Goal: Task Accomplishment & Management: Manage account settings

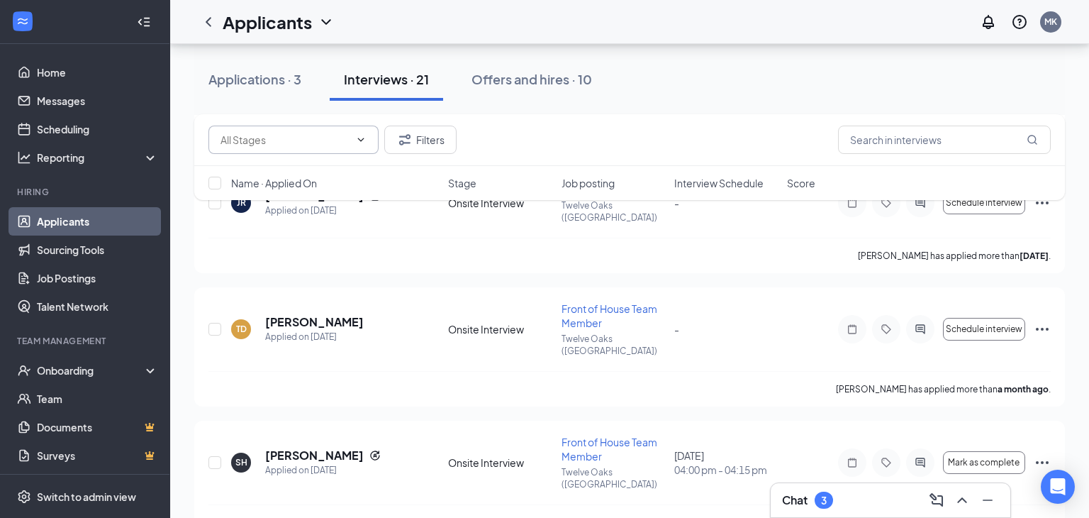
scroll to position [2092, 0]
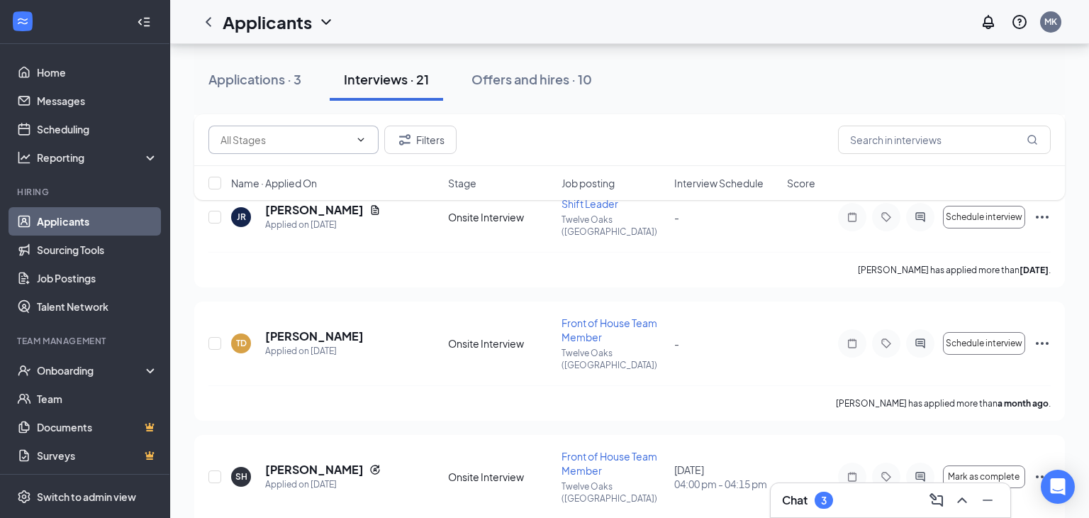
click at [291, 147] on span at bounding box center [293, 140] width 170 height 28
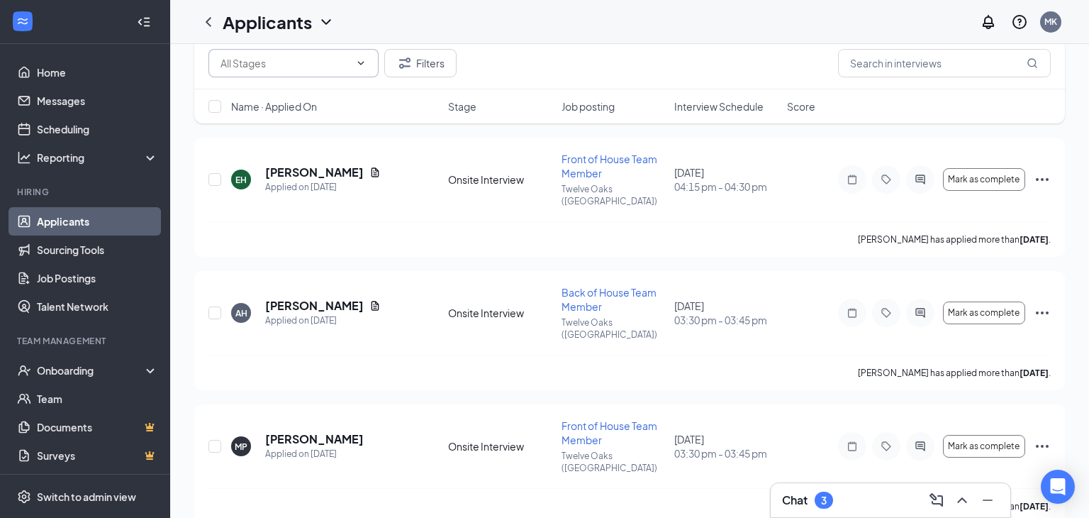
scroll to position [0, 0]
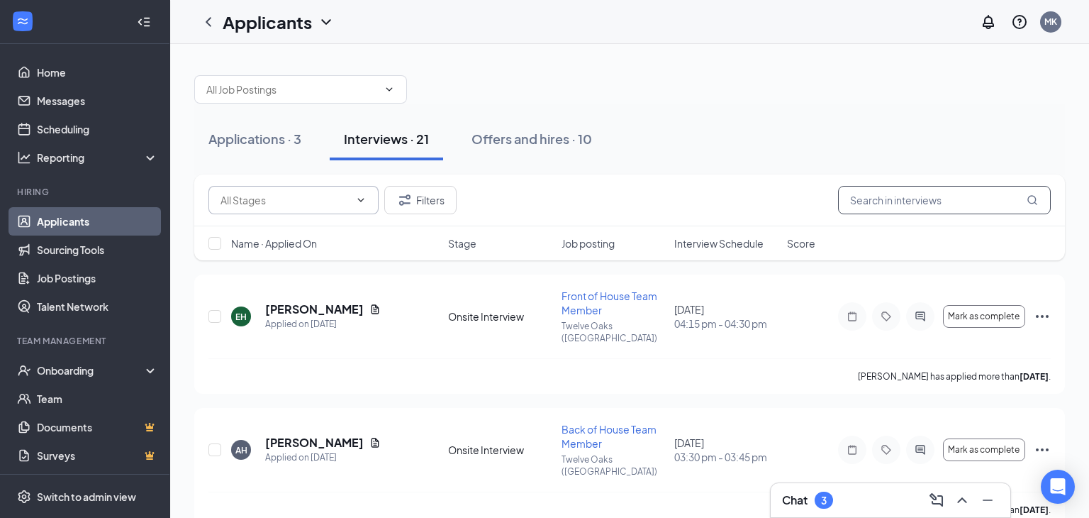
click at [903, 200] on input "text" at bounding box center [944, 200] width 213 height 28
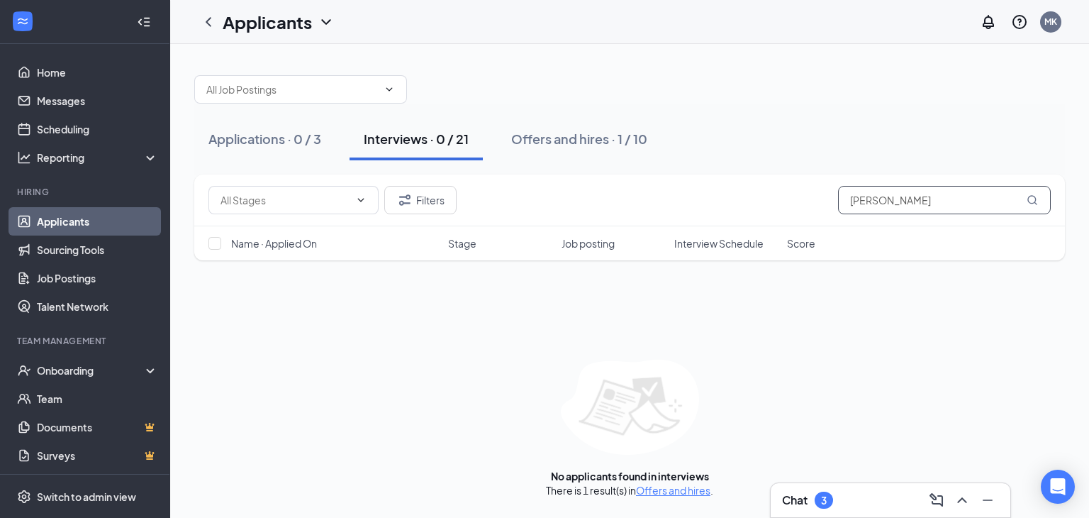
type input "[PERSON_NAME]"
click at [300, 89] on input "text" at bounding box center [292, 90] width 172 height 16
type input "melan"
click at [413, 129] on div "No options" at bounding box center [312, 114] width 213 height 31
click at [77, 80] on link "Home" at bounding box center [97, 72] width 121 height 28
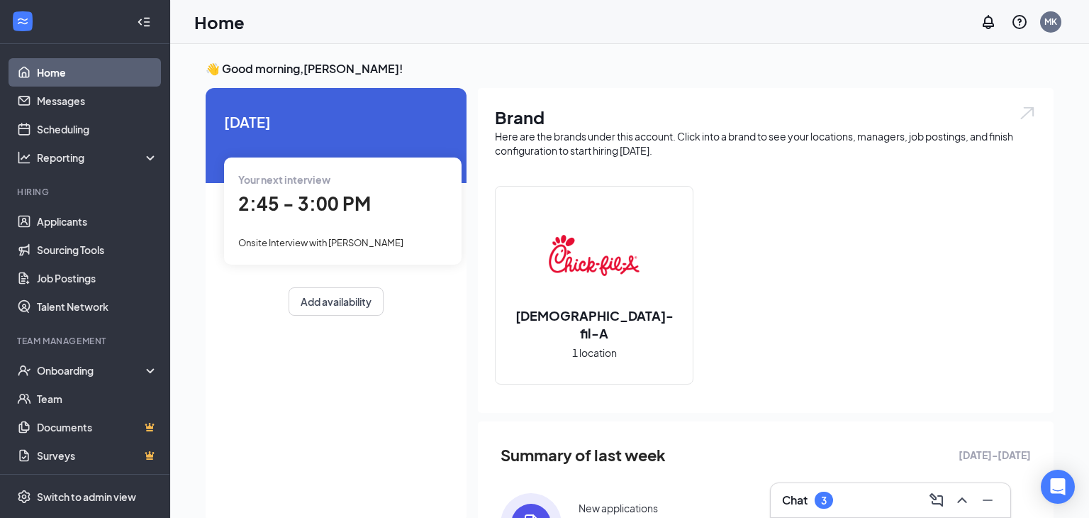
click at [414, 182] on div "Your next interview" at bounding box center [342, 180] width 209 height 16
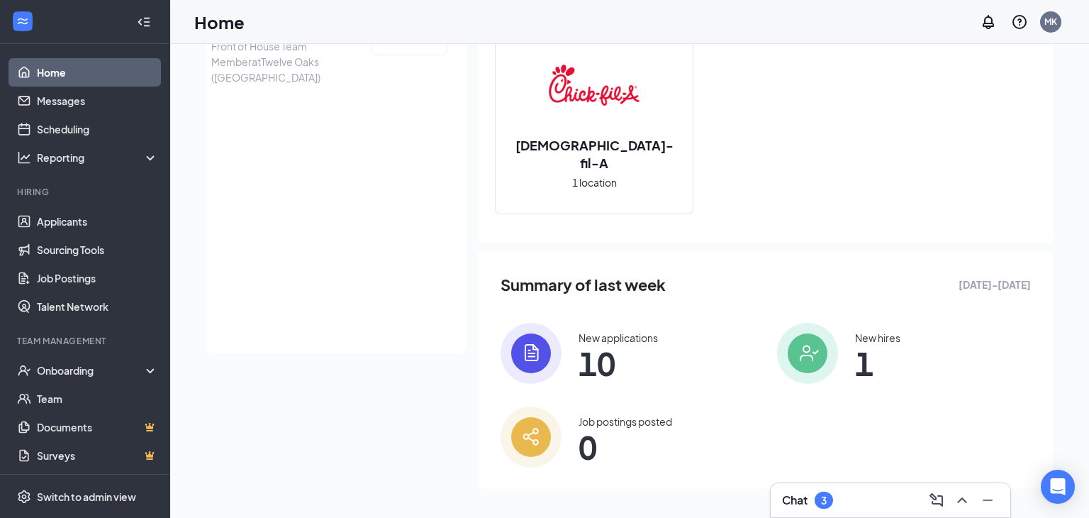
scroll to position [175, 0]
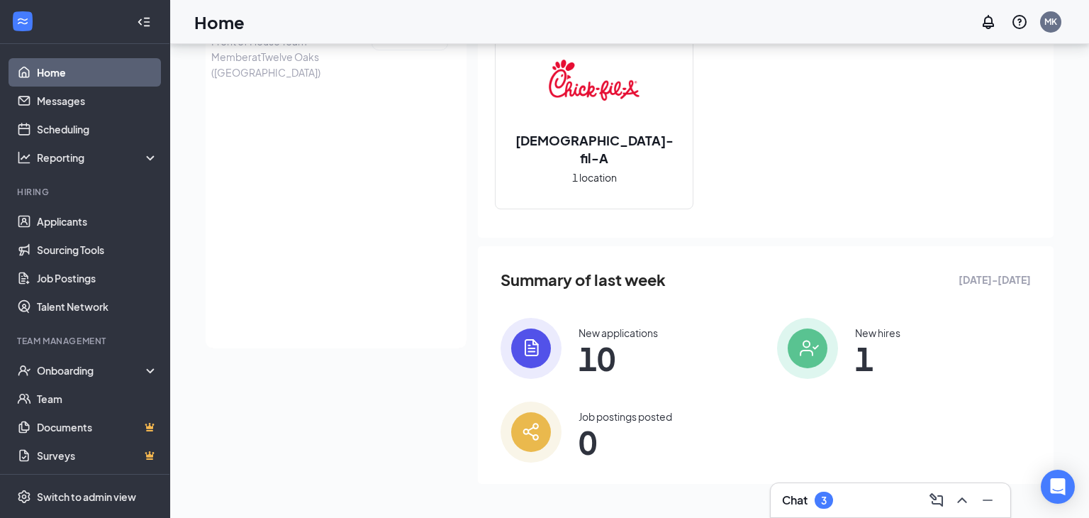
click at [613, 357] on span "10" at bounding box center [618, 358] width 79 height 26
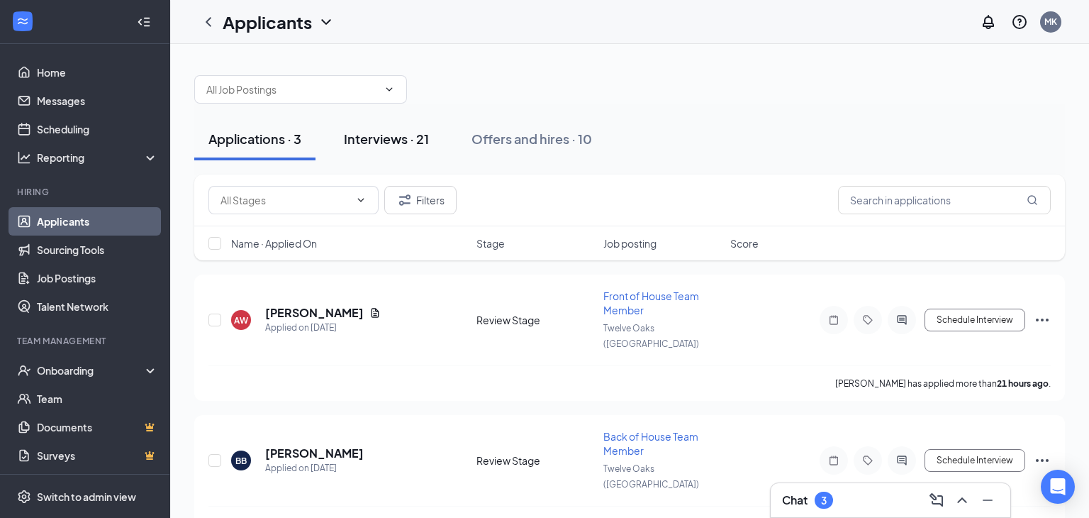
click at [391, 143] on div "Interviews · 21" at bounding box center [386, 139] width 85 height 18
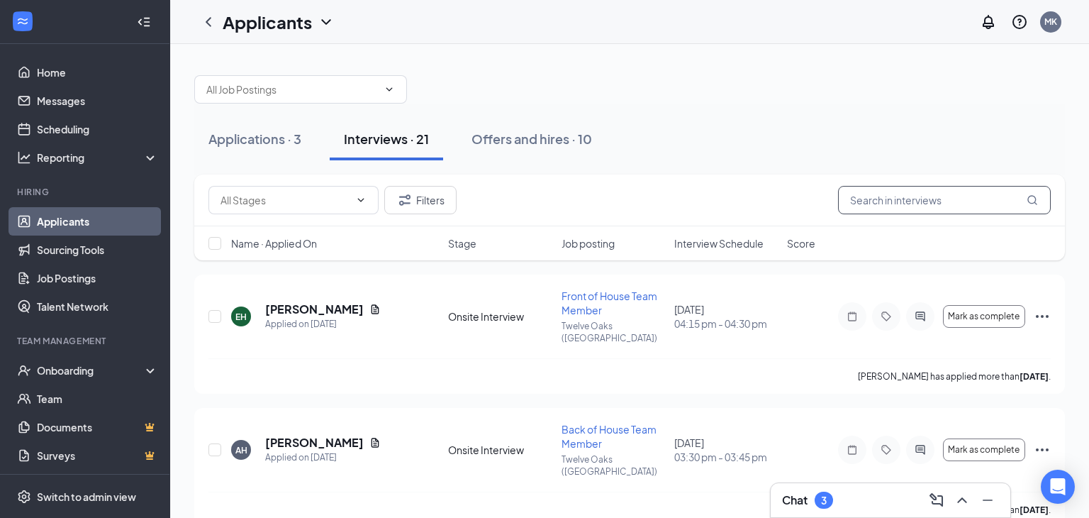
click at [869, 202] on input "text" at bounding box center [944, 200] width 213 height 28
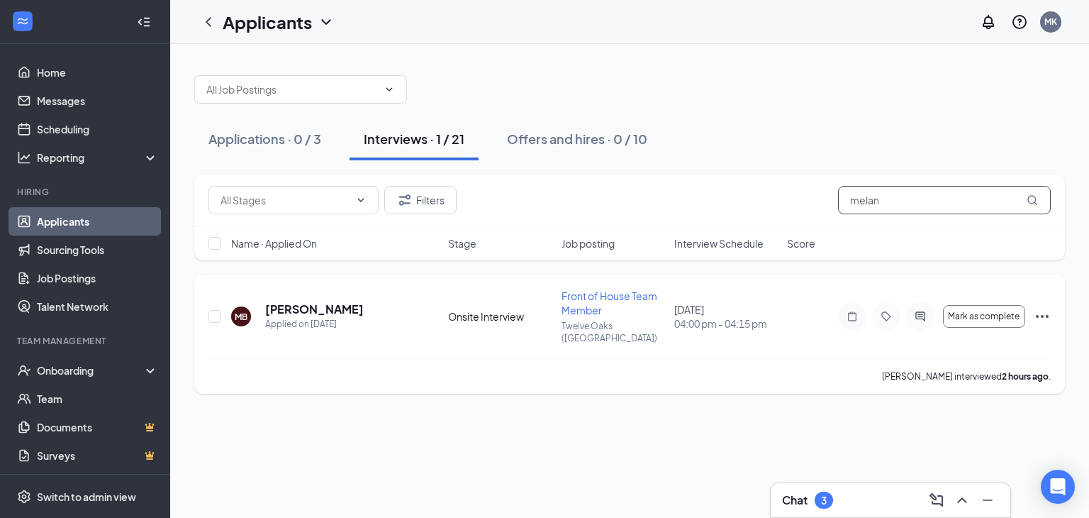
type input "melan"
click at [1040, 308] on icon "Ellipses" at bounding box center [1042, 316] width 17 height 17
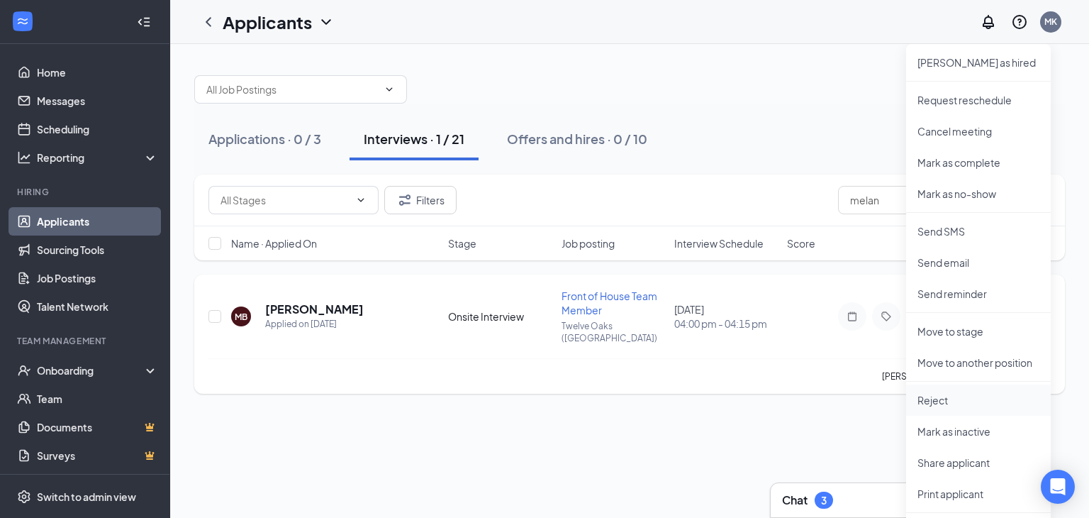
click at [937, 406] on p "Reject" at bounding box center [979, 400] width 122 height 14
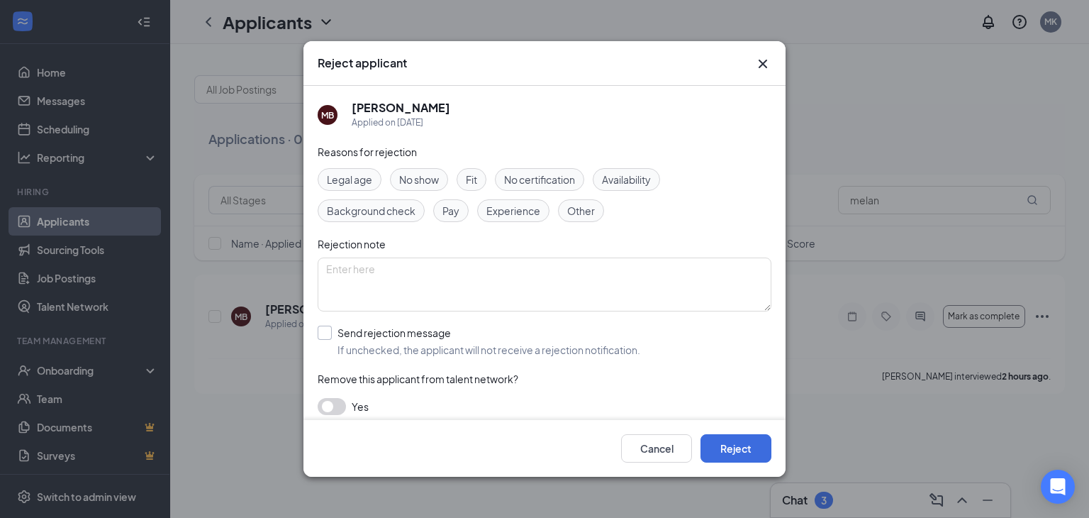
click at [327, 333] on input "Send rejection message If unchecked, the applicant will not receive a rejection…" at bounding box center [479, 340] width 323 height 31
checkbox input "true"
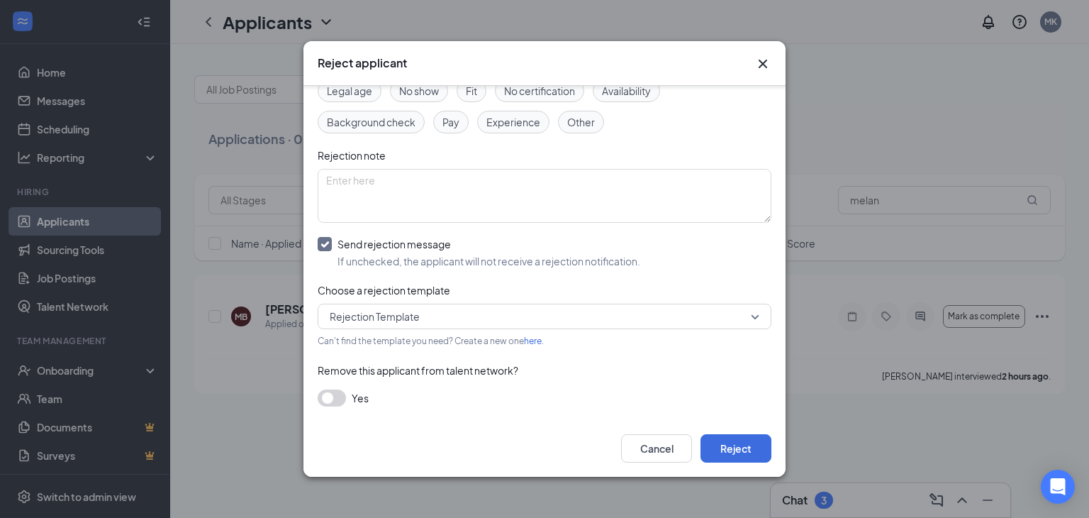
click at [330, 400] on button "button" at bounding box center [332, 397] width 28 height 17
click at [728, 442] on button "Reject" at bounding box center [736, 448] width 71 height 28
